Goal: Communication & Community: Answer question/provide support

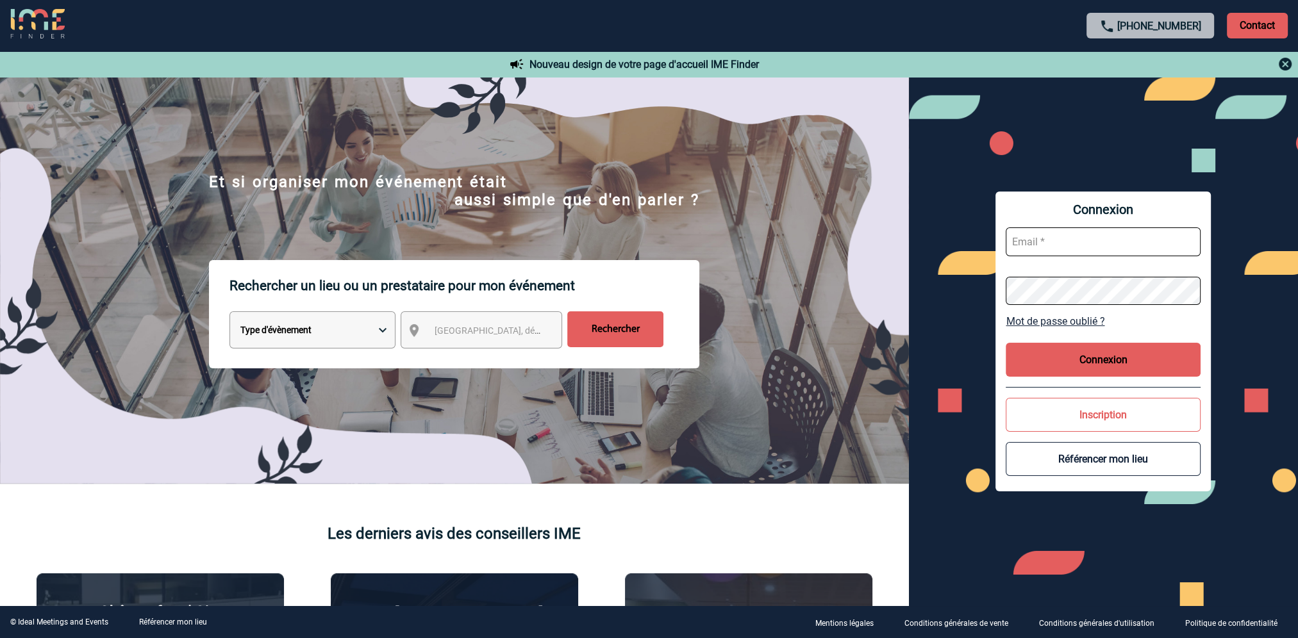
click at [1085, 242] on input "text" at bounding box center [1103, 242] width 195 height 29
type input "[PERSON_NAME][EMAIL_ADDRESS][DOMAIN_NAME]"
click at [935, 281] on div "Connexion [PERSON_NAME][EMAIL_ADDRESS][DOMAIN_NAME] Mot de passe oublié ? Conne…" at bounding box center [1104, 341] width 390 height 529
click at [1067, 358] on button "Connexion" at bounding box center [1103, 360] width 195 height 34
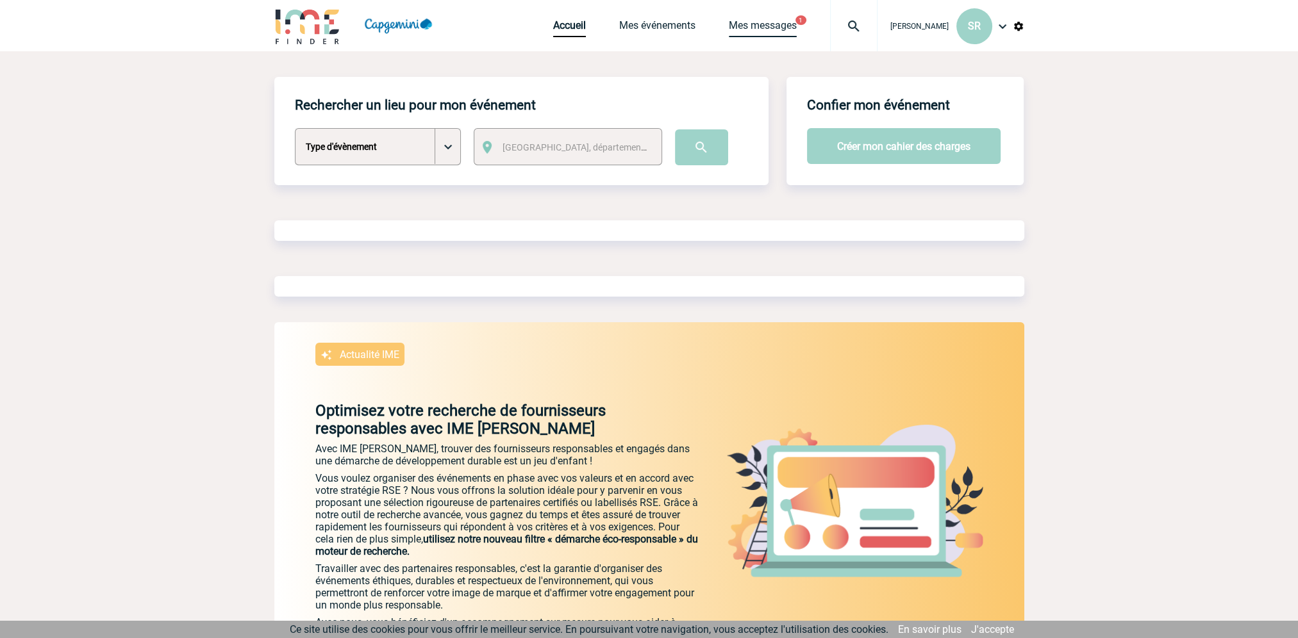
click at [731, 21] on link "Mes messages" at bounding box center [763, 28] width 68 height 18
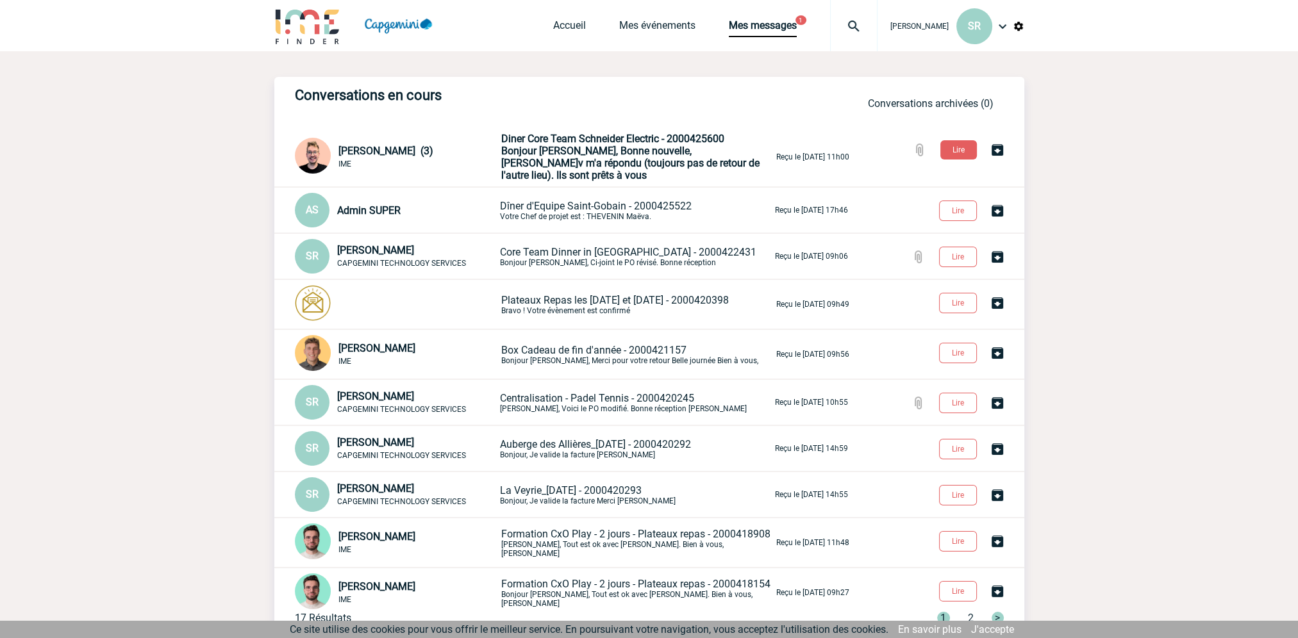
click at [535, 161] on span "Bonjour Sandrine, Bonne nouvelle, Baca'v m'a répondu (toujours pas de retour de…" at bounding box center [630, 163] width 258 height 37
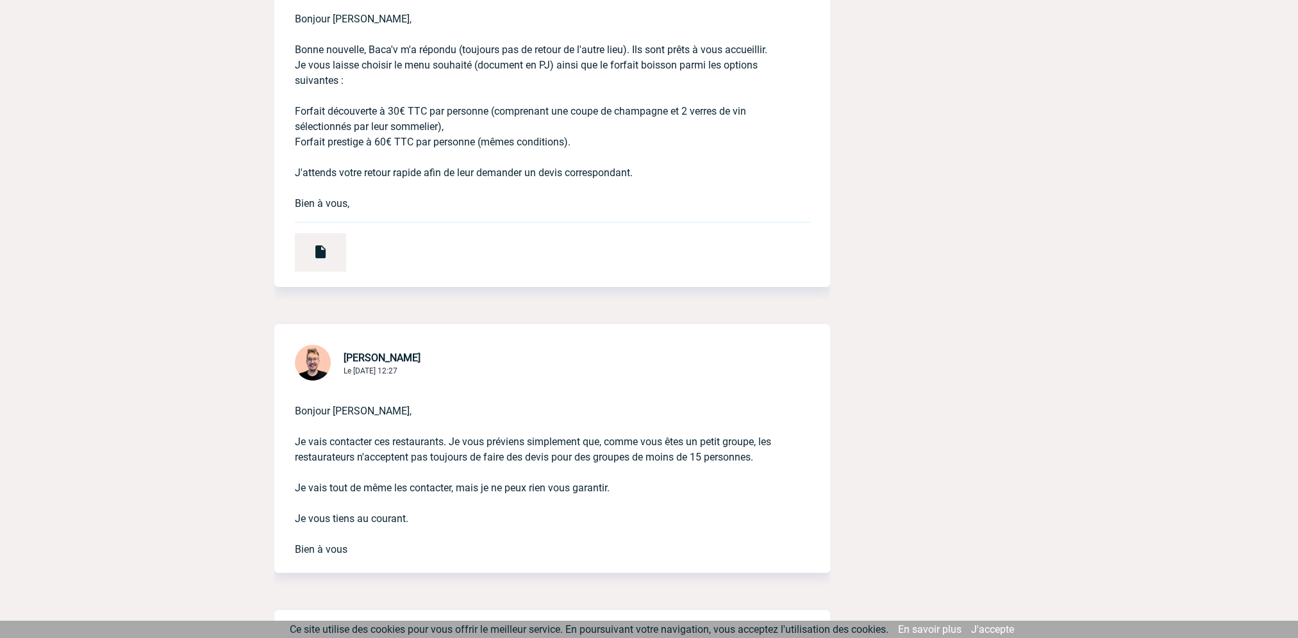
scroll to position [464, 0]
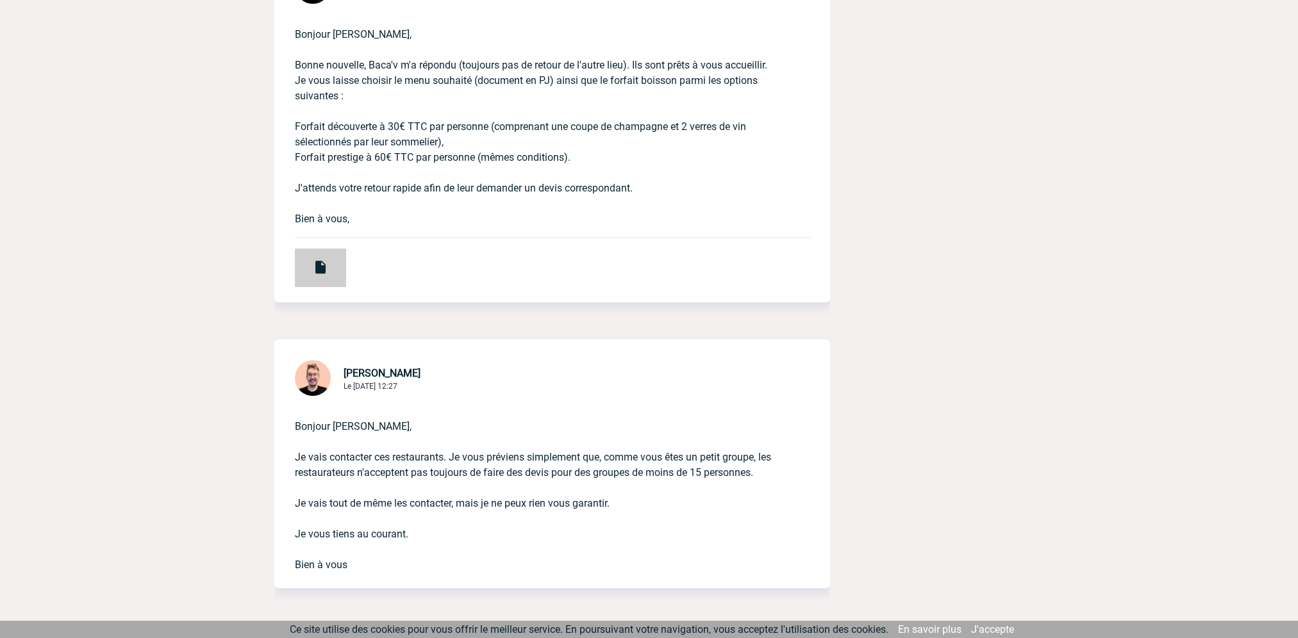
click at [319, 271] on img at bounding box center [320, 267] width 15 height 15
